Goal: Task Accomplishment & Management: Manage account settings

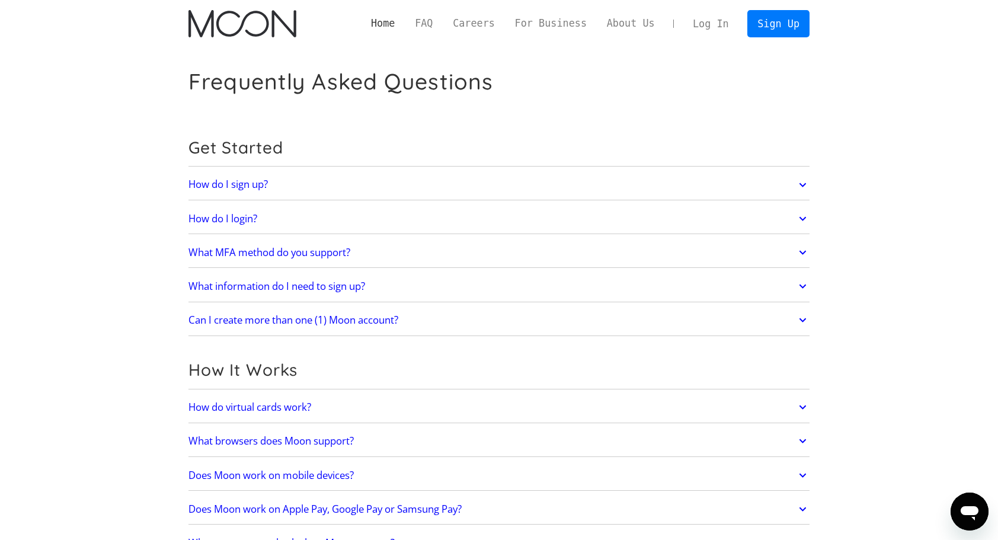
click at [405, 18] on link "Home" at bounding box center [383, 23] width 44 height 15
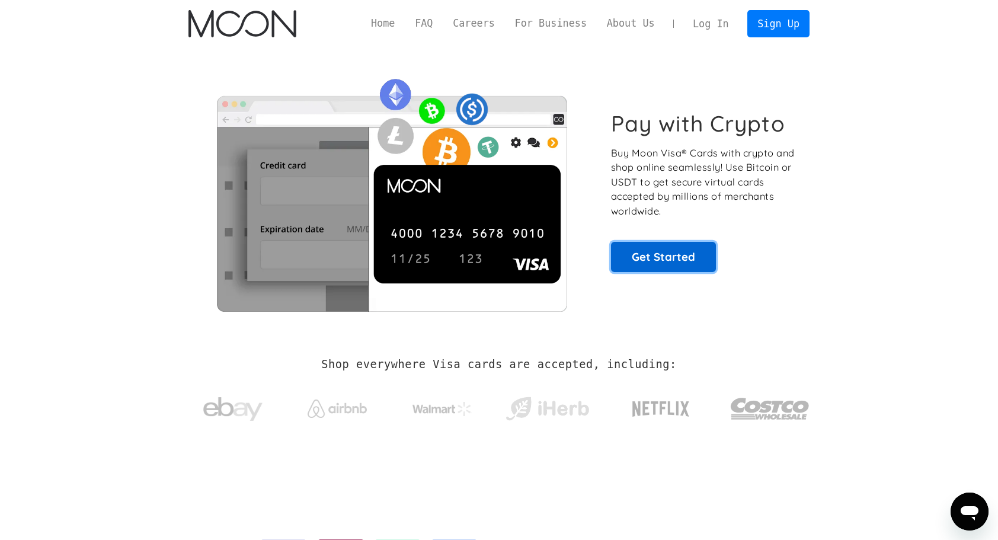
click at [689, 246] on link "Get Started" at bounding box center [663, 257] width 105 height 30
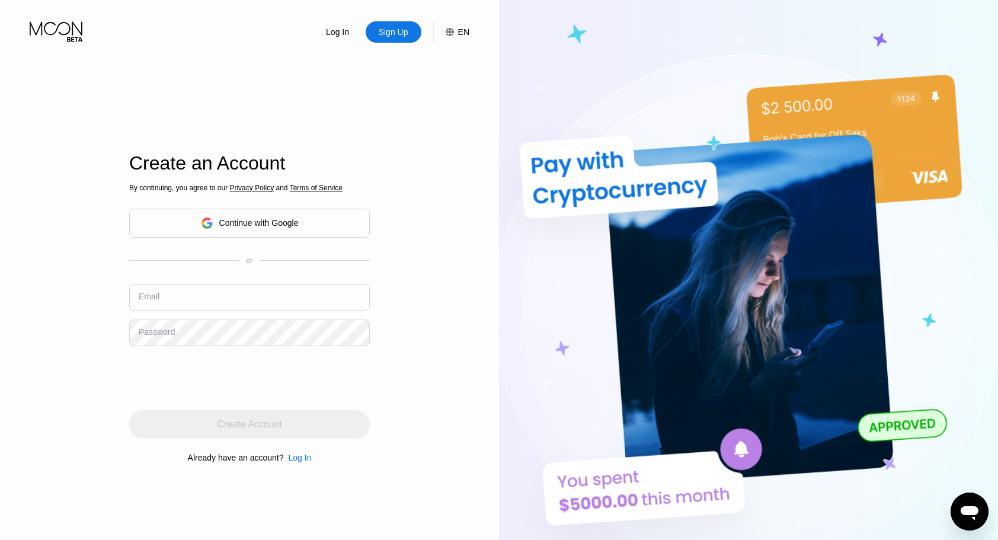
type input "tgdch42@gmail.com"
click at [302, 225] on div "Continue with Google" at bounding box center [249, 223] width 241 height 29
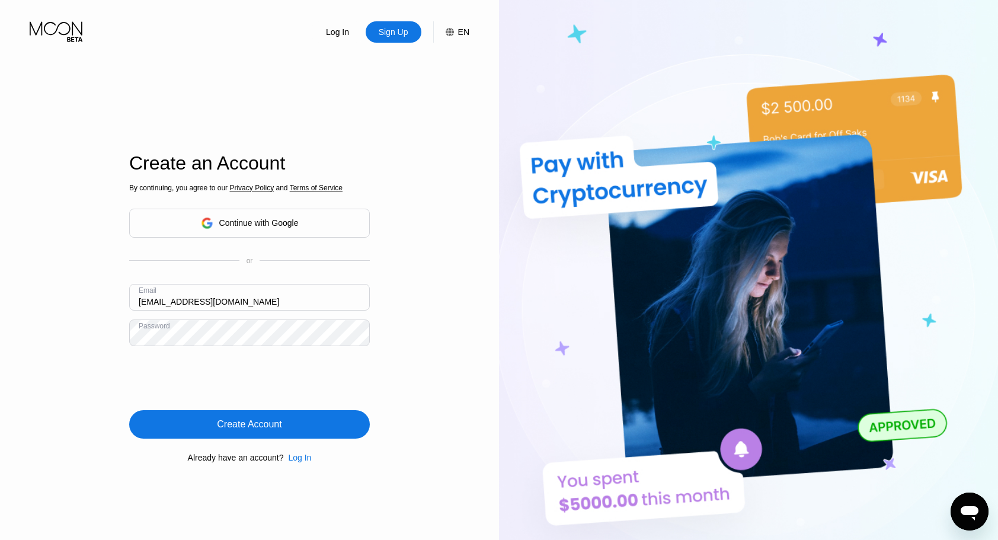
click at [281, 424] on div "Create Account" at bounding box center [249, 424] width 65 height 12
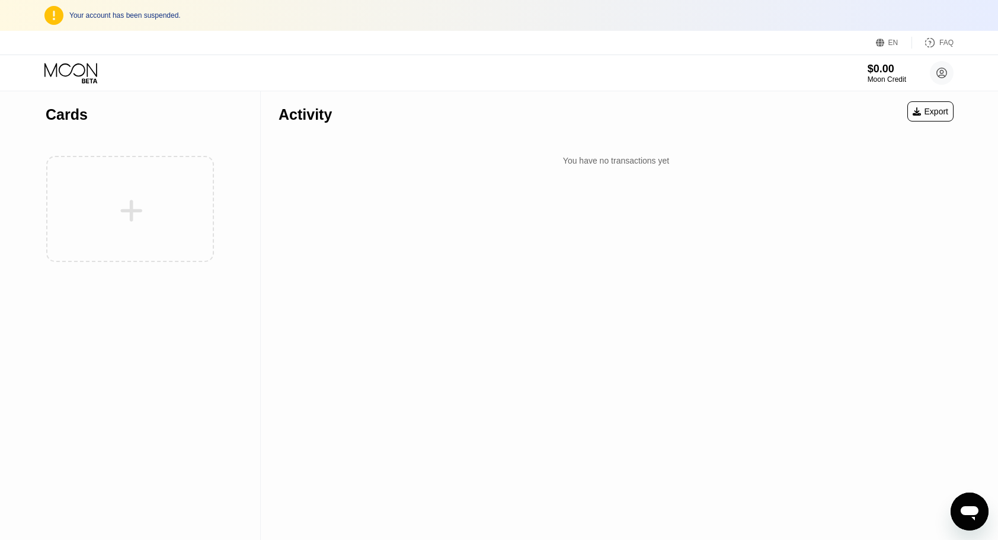
click at [117, 181] on div at bounding box center [130, 209] width 169 height 130
click at [155, 212] on div at bounding box center [130, 209] width 169 height 130
click at [944, 75] on circle at bounding box center [942, 73] width 24 height 24
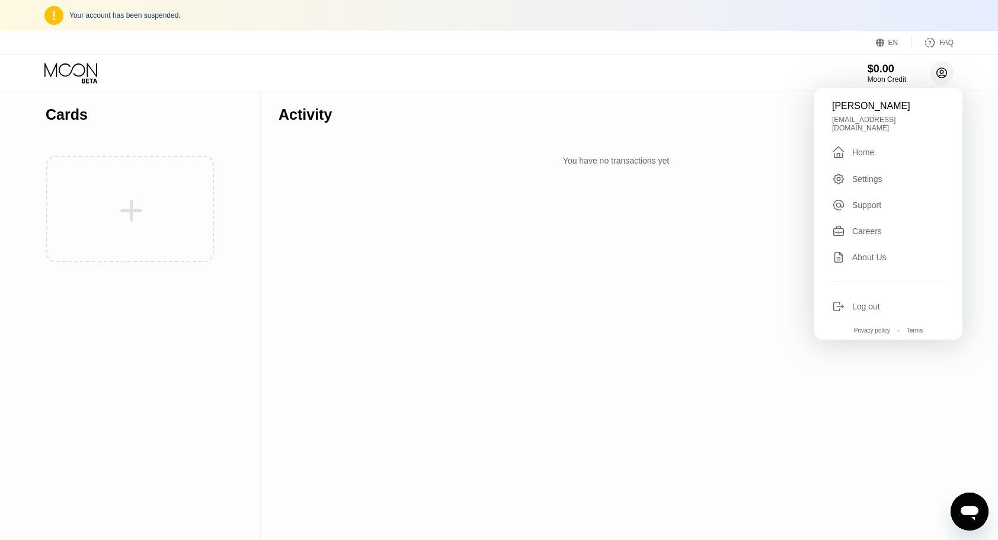
click at [944, 75] on circle at bounding box center [942, 73] width 24 height 24
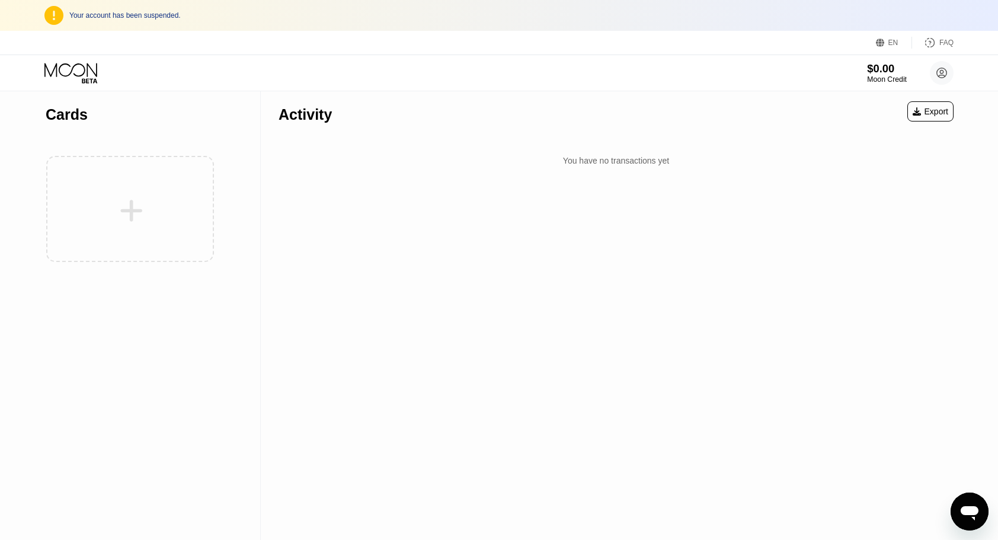
click at [894, 72] on div "$0.00" at bounding box center [887, 68] width 40 height 12
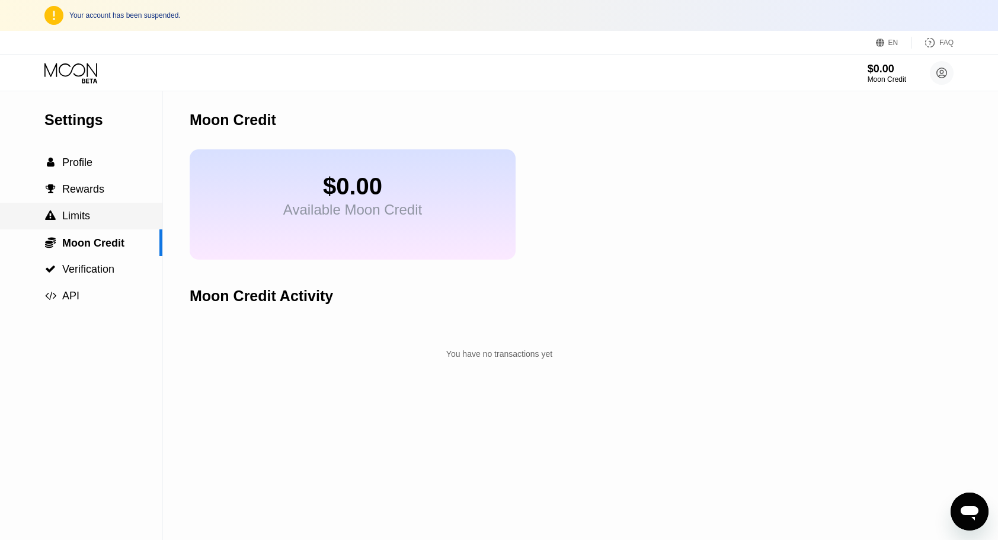
click at [107, 222] on div " Limits" at bounding box center [81, 216] width 162 height 12
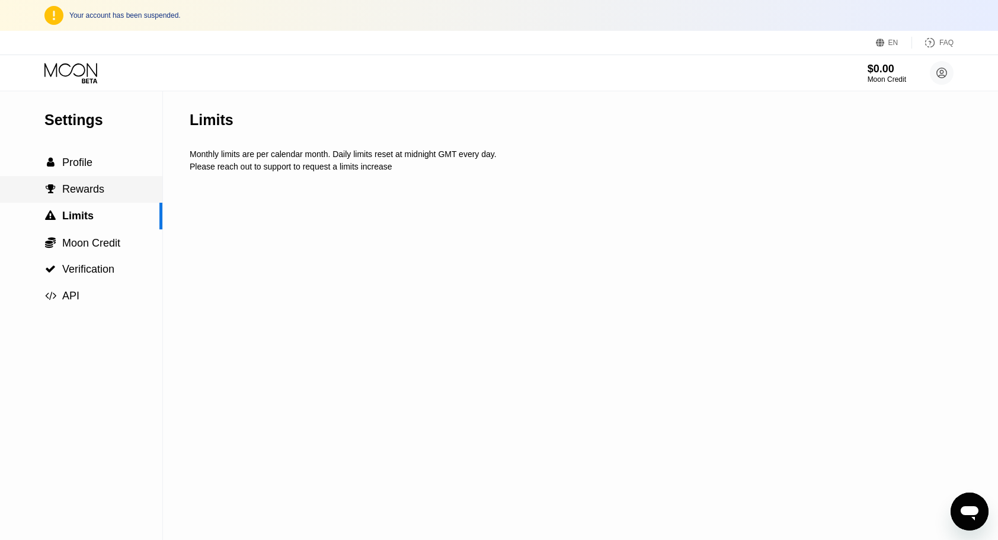
click at [109, 200] on div " Rewards" at bounding box center [81, 189] width 162 height 27
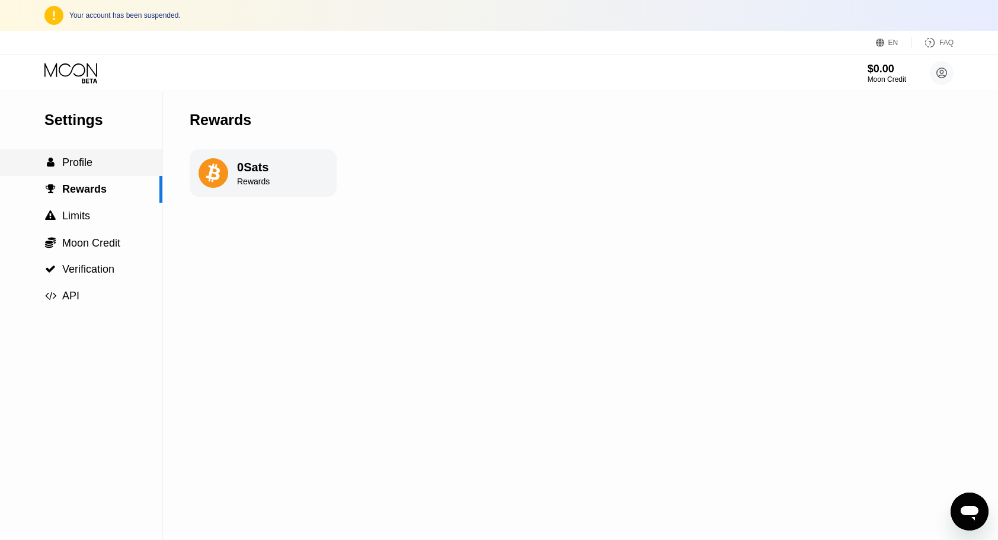
click at [110, 169] on div " Profile" at bounding box center [81, 162] width 162 height 12
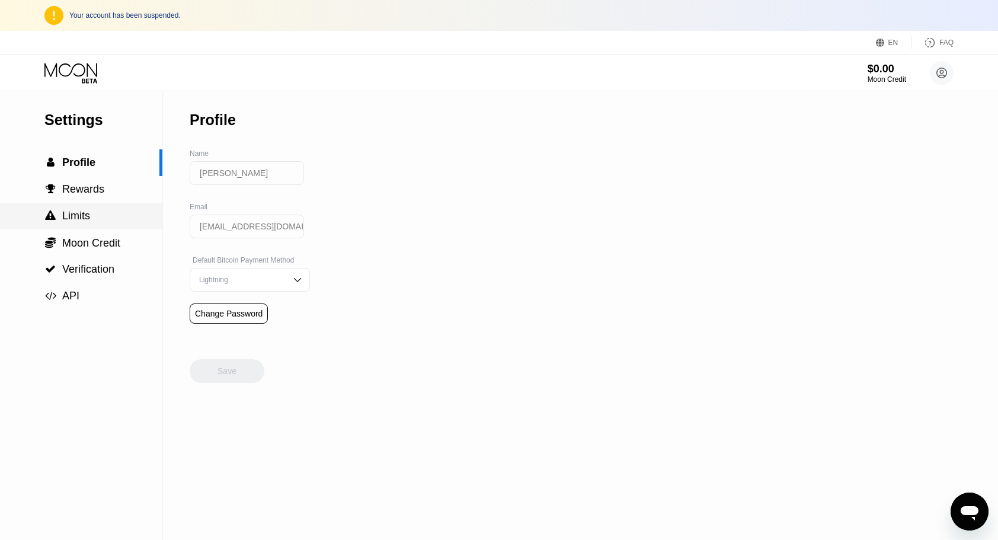
click at [105, 222] on div " Limits" at bounding box center [81, 216] width 162 height 12
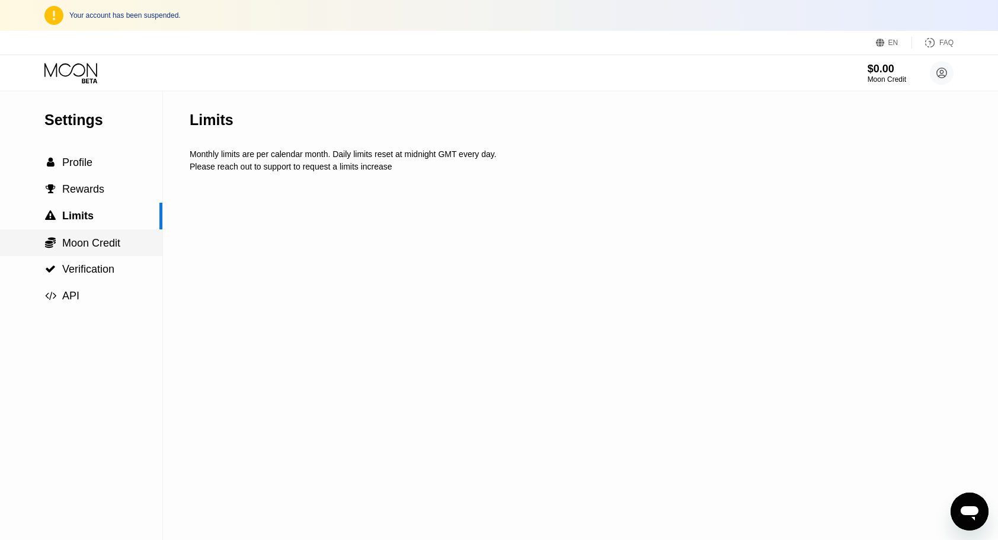
click at [111, 248] on span "Moon Credit" at bounding box center [91, 243] width 58 height 12
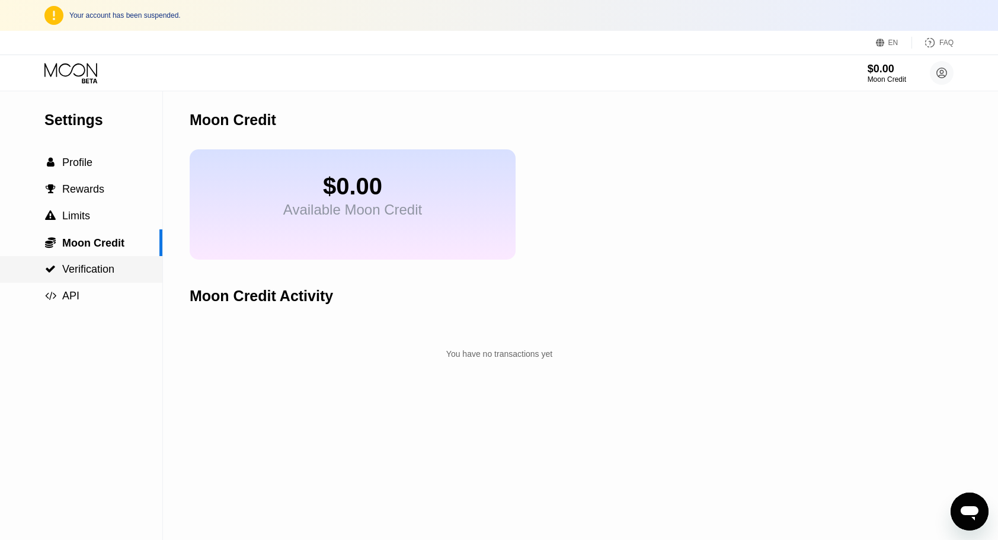
click at [106, 271] on span "Verification" at bounding box center [88, 269] width 52 height 12
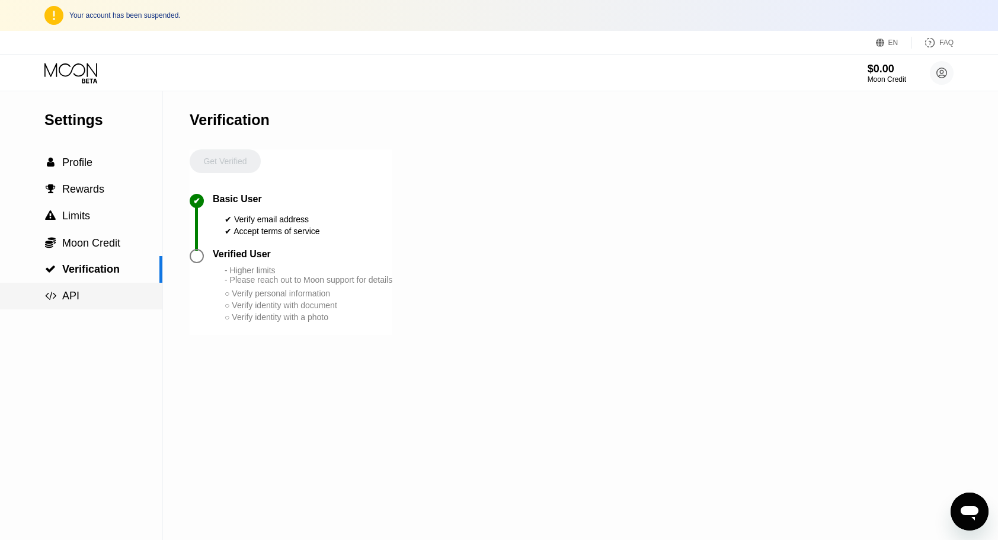
click at [105, 292] on div " API" at bounding box center [81, 296] width 162 height 12
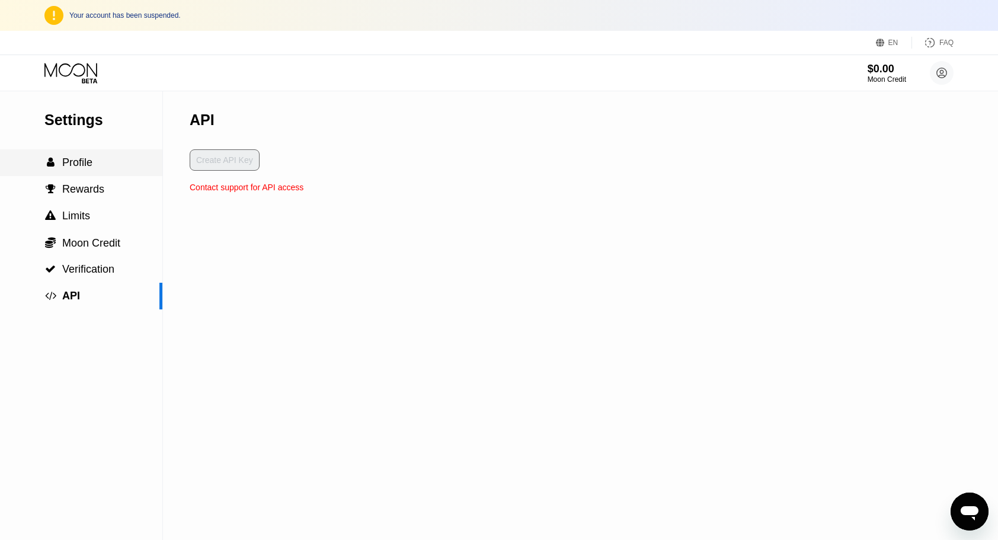
click at [100, 165] on div " Profile" at bounding box center [81, 162] width 162 height 12
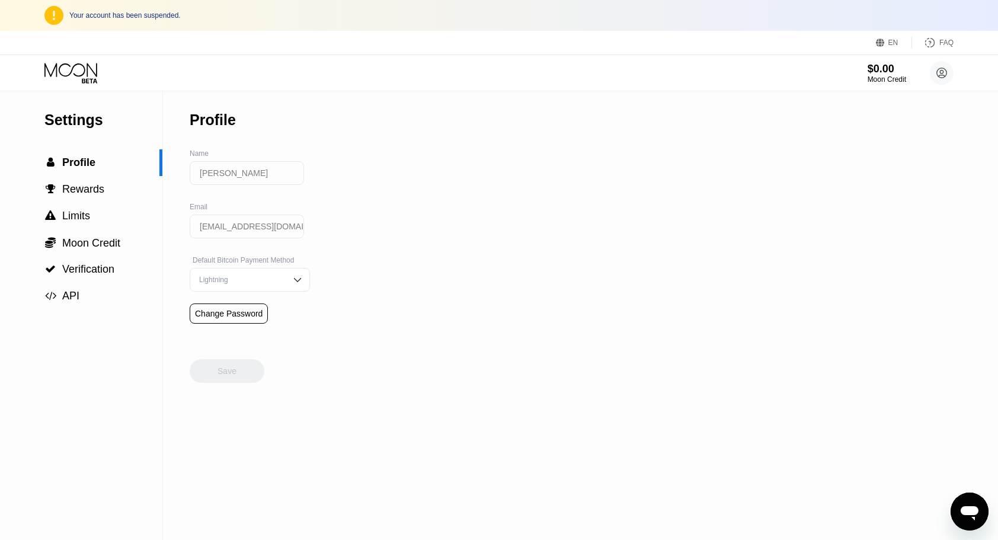
click at [81, 75] on icon at bounding box center [71, 73] width 55 height 21
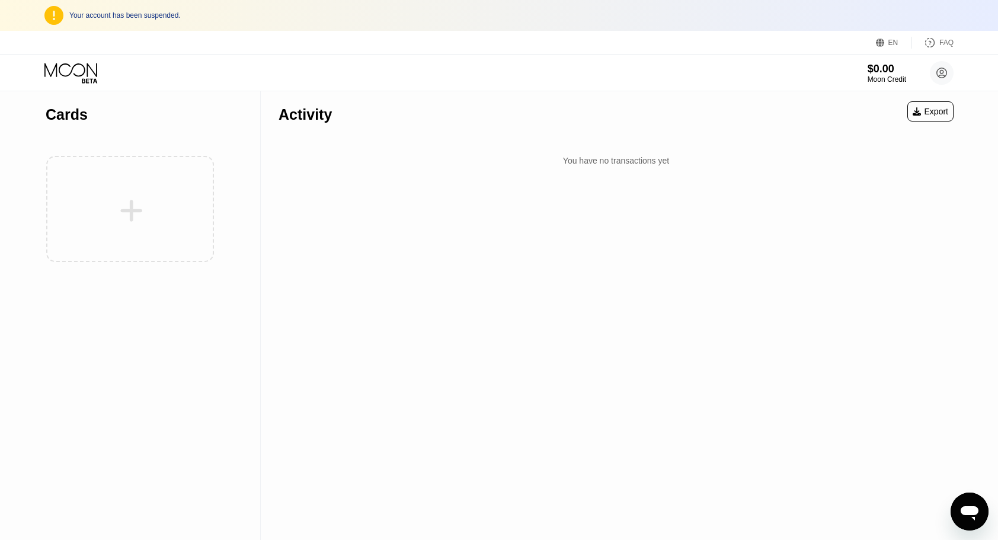
click at [148, 204] on div at bounding box center [130, 209] width 169 height 130
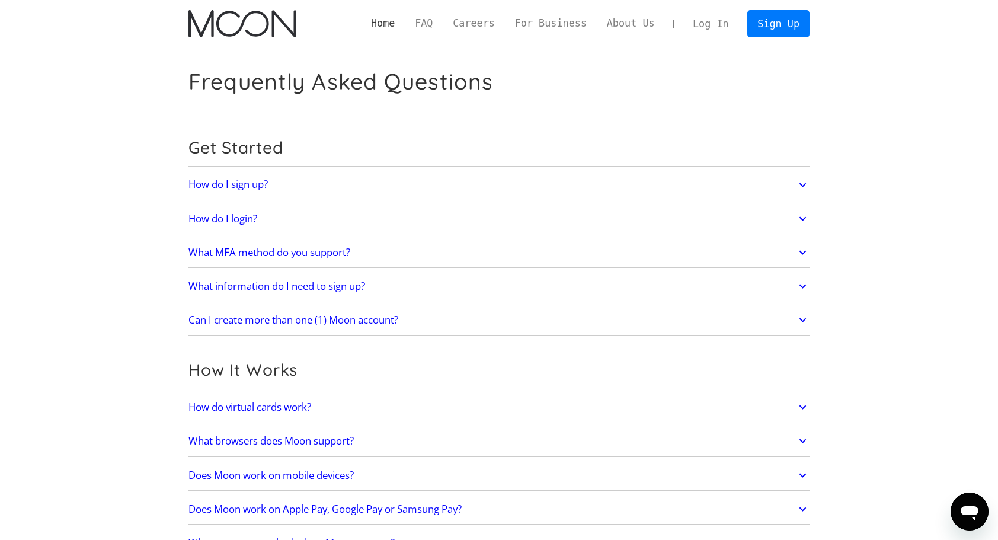
click at [405, 20] on link "Home" at bounding box center [383, 23] width 44 height 15
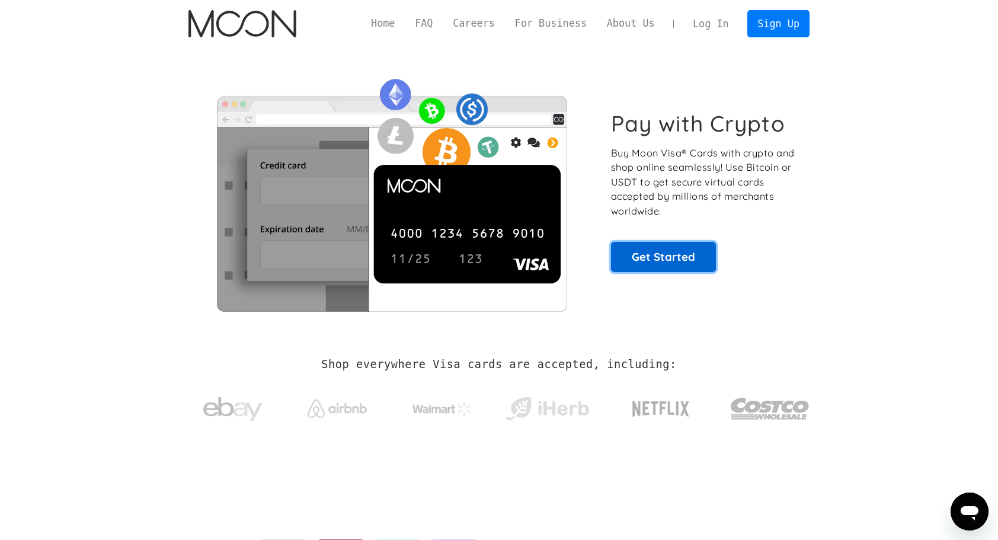
click at [671, 258] on link "Get Started" at bounding box center [663, 257] width 105 height 30
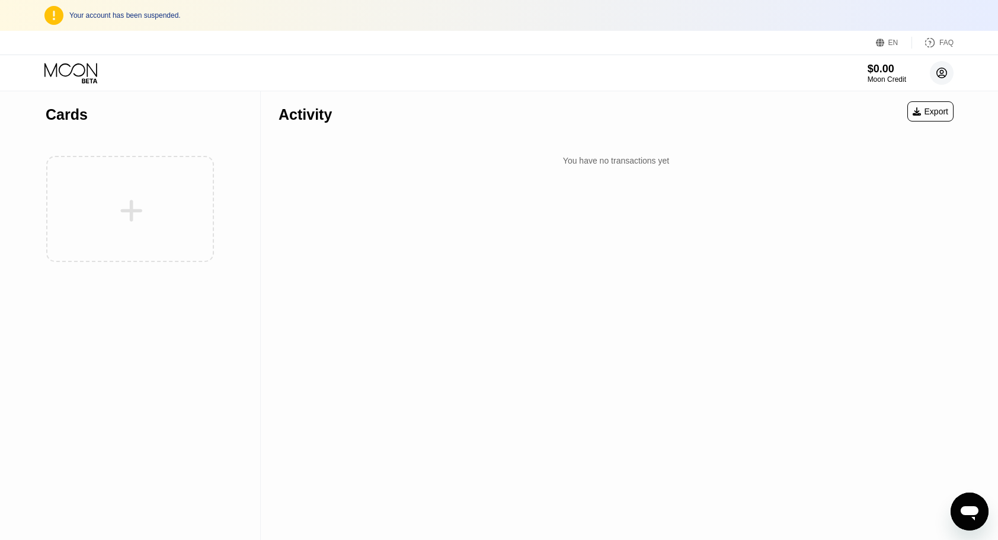
click at [947, 67] on circle at bounding box center [942, 73] width 24 height 24
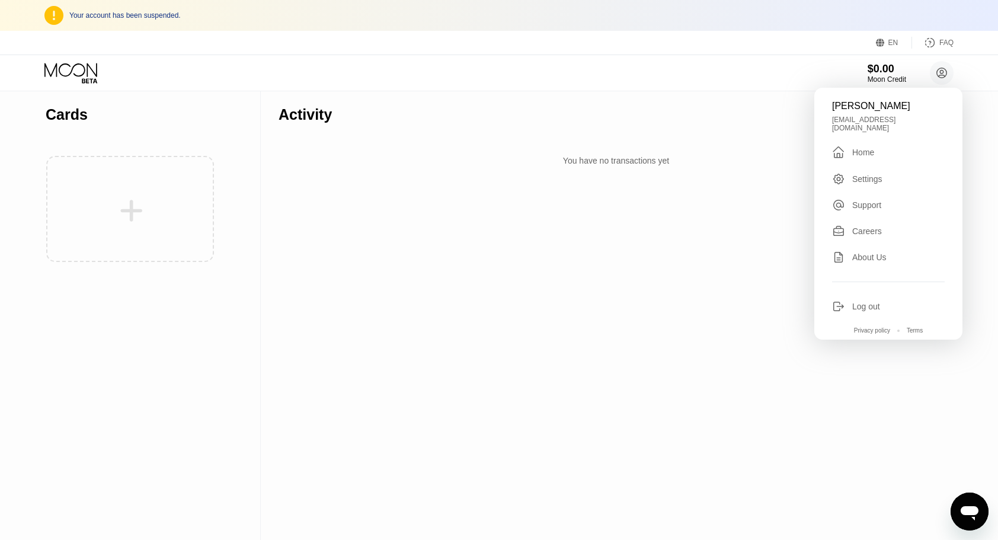
click at [871, 302] on div "Log out" at bounding box center [866, 306] width 28 height 9
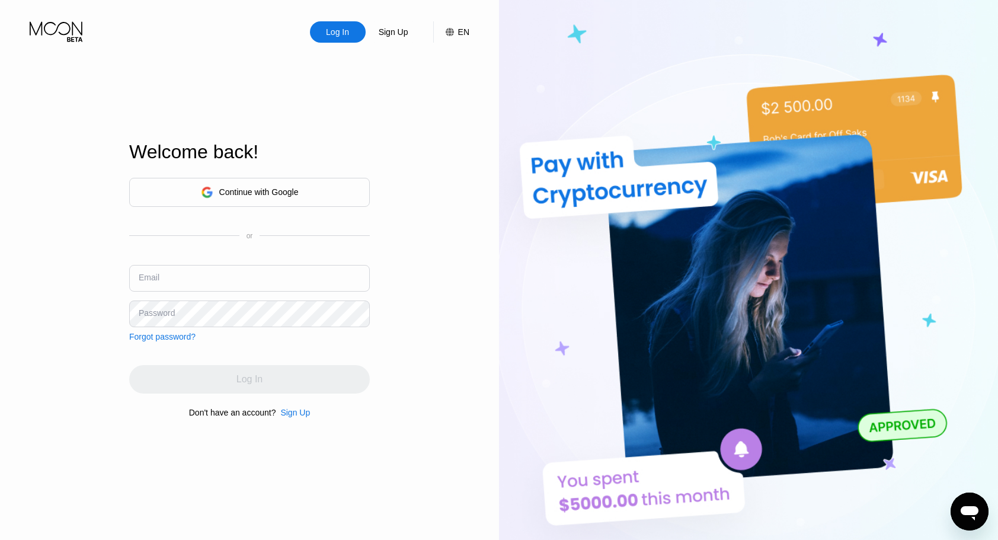
type input "tgdch42@gmail.com"
click at [265, 194] on div "Continue with Google" at bounding box center [258, 191] width 79 height 9
